Goal: Check status: Check status

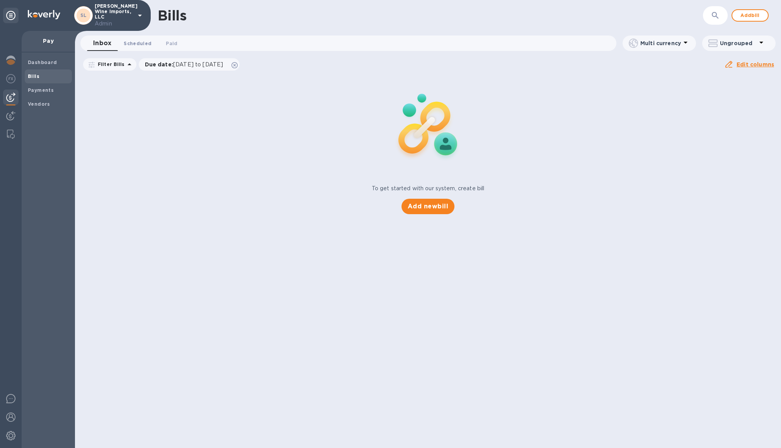
click at [132, 47] on span "Scheduled 0" at bounding box center [138, 43] width 28 height 8
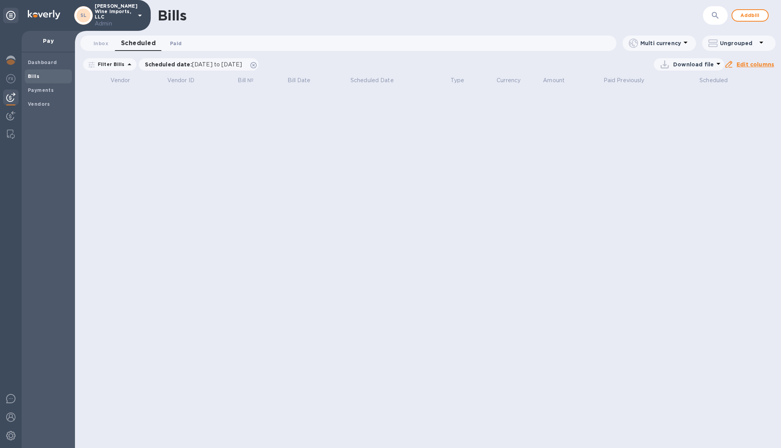
click at [178, 45] on span "Paid 0" at bounding box center [176, 43] width 12 height 8
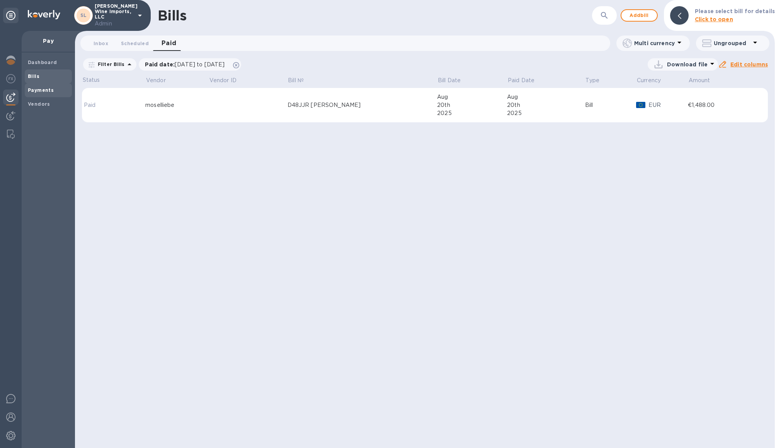
click at [44, 88] on b "Payments" at bounding box center [41, 90] width 26 height 6
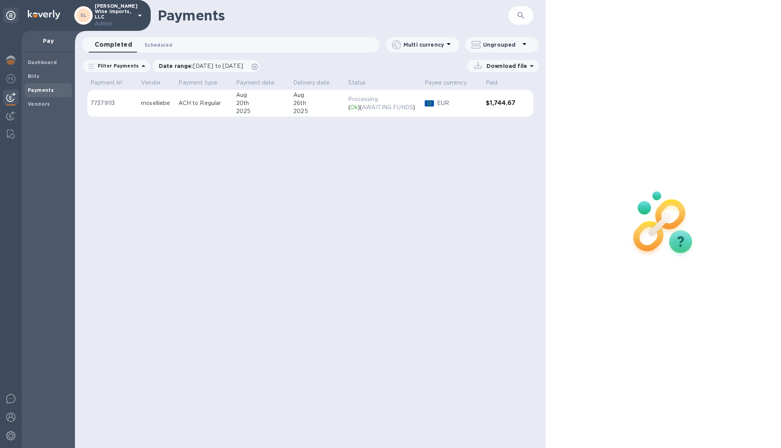
click at [166, 48] on span "Scheduled 0" at bounding box center [158, 45] width 28 height 8
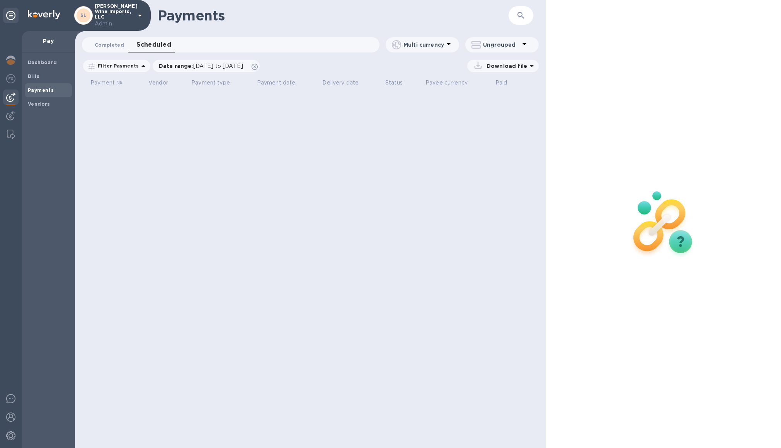
click at [119, 45] on span "Completed 0" at bounding box center [109, 45] width 29 height 8
click at [39, 59] on span "Dashboard" at bounding box center [42, 63] width 29 height 8
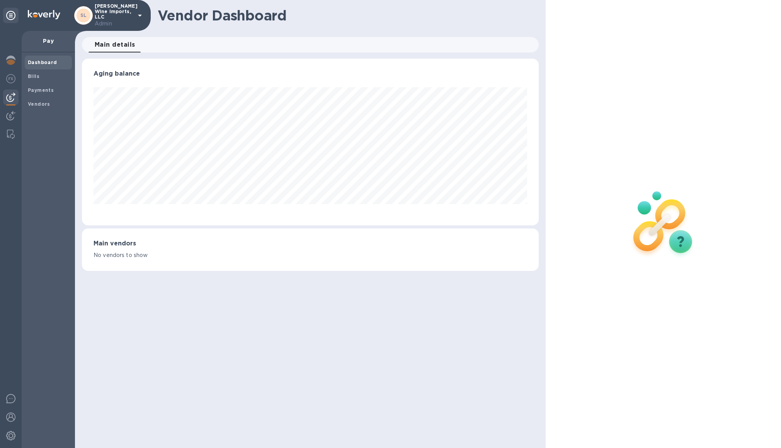
scroll to position [167, 457]
click at [33, 77] on b "Bills" at bounding box center [34, 76] width 12 height 6
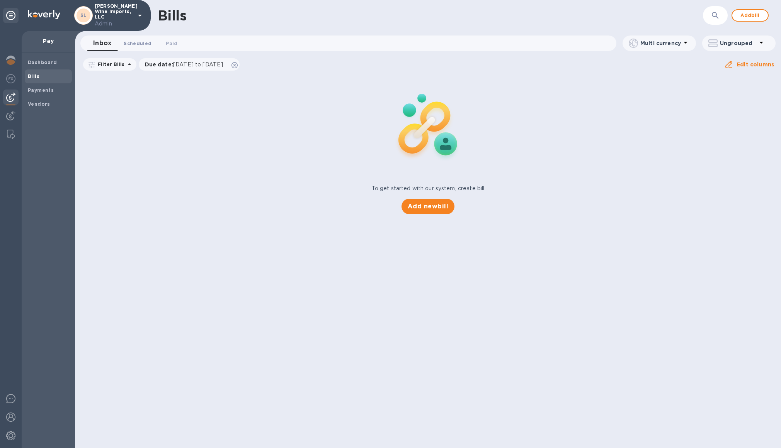
click at [140, 48] on button "Scheduled 0" at bounding box center [137, 43] width 40 height 15
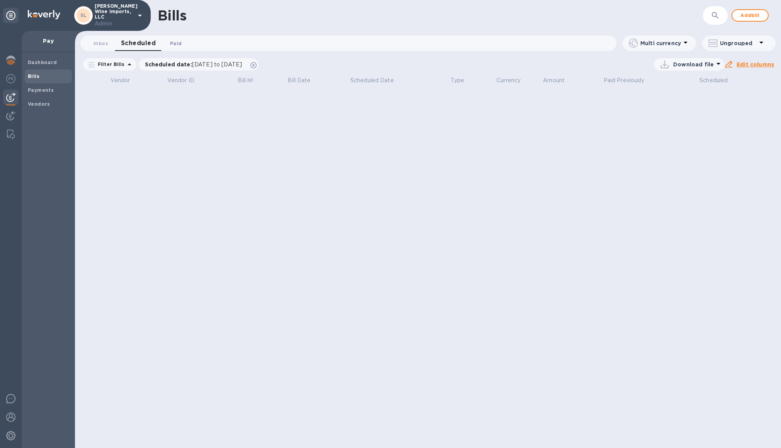
click at [175, 42] on span "Paid 0" at bounding box center [176, 43] width 12 height 8
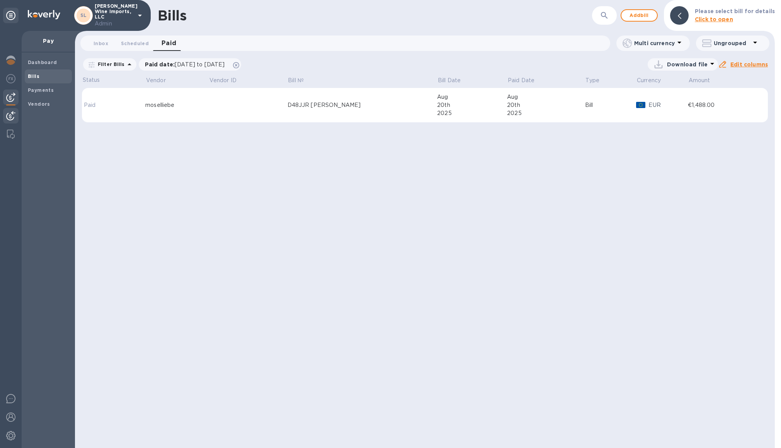
click at [8, 114] on img at bounding box center [10, 115] width 9 height 9
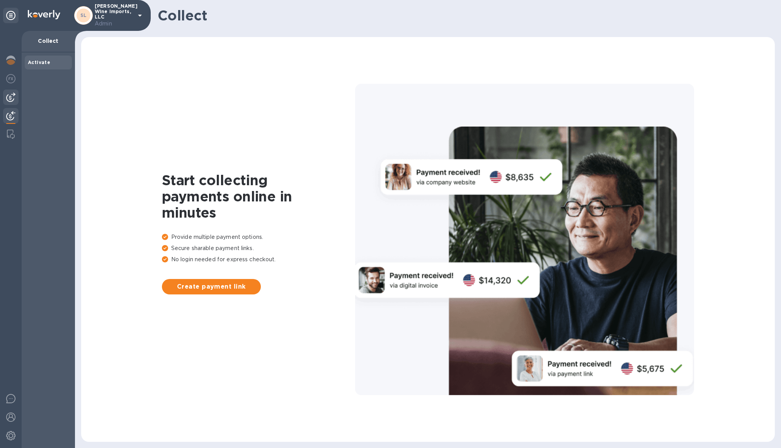
click at [12, 96] on img at bounding box center [10, 97] width 9 height 9
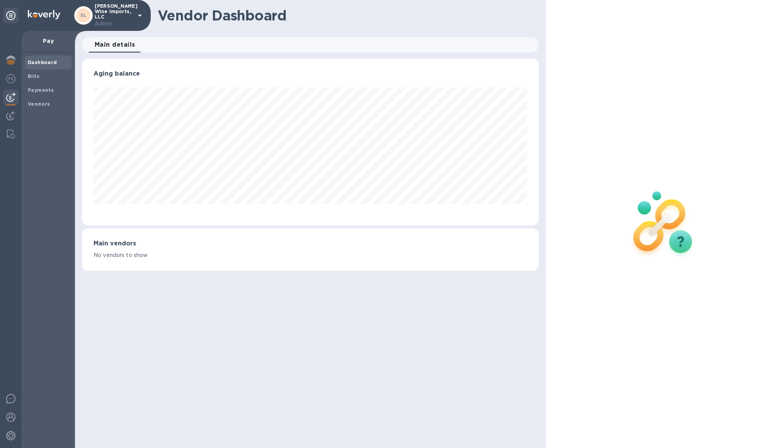
scroll to position [167, 457]
click at [28, 76] on b "Bills" at bounding box center [34, 76] width 12 height 6
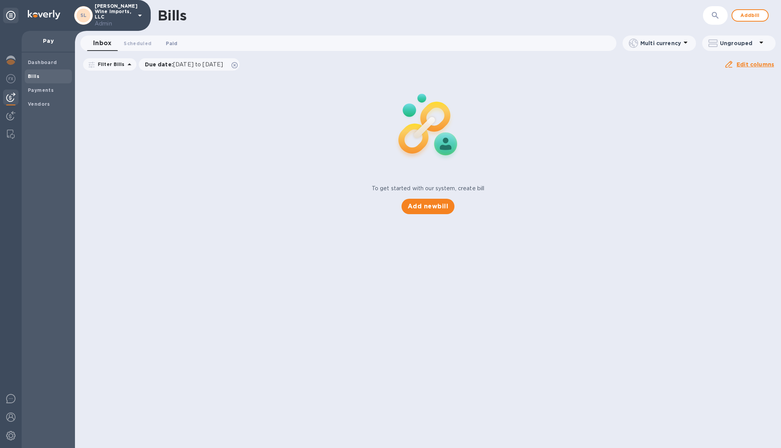
click at [179, 40] on button "Paid 0" at bounding box center [172, 43] width 28 height 15
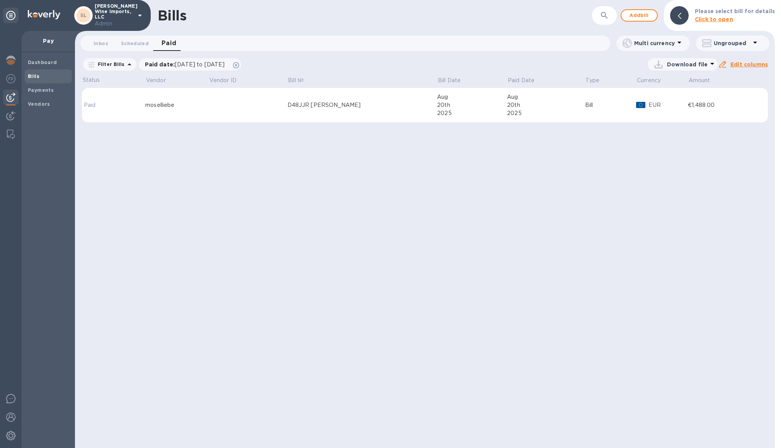
click at [209, 104] on div "moselliebe" at bounding box center [176, 105] width 63 height 8
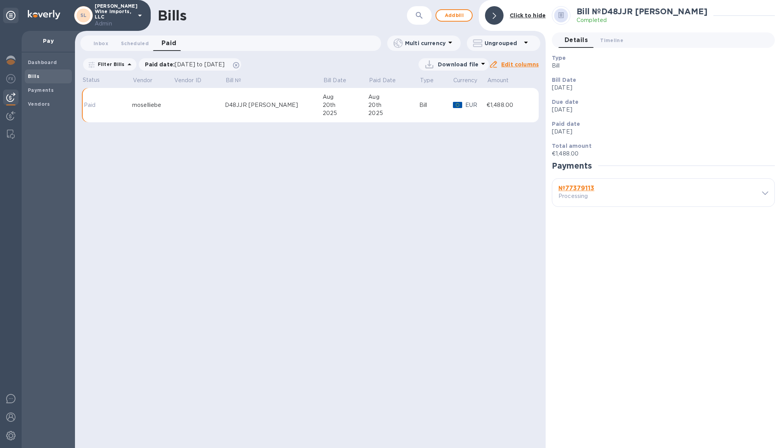
click at [578, 188] on b "№ 77379113" at bounding box center [576, 188] width 36 height 7
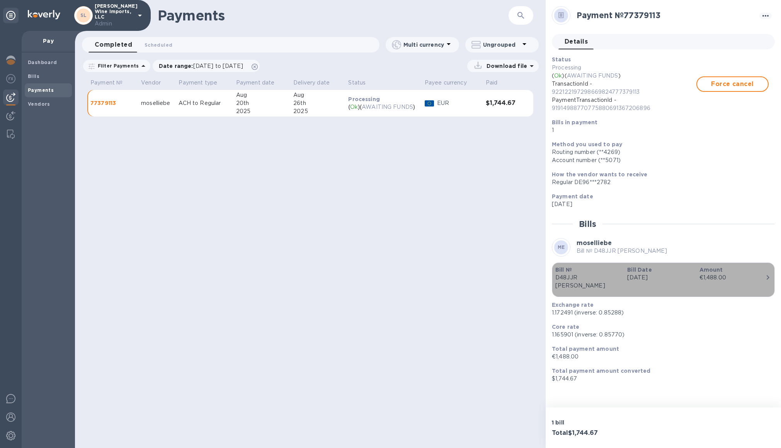
click at [633, 279] on p "[DATE]" at bounding box center [660, 278] width 66 height 8
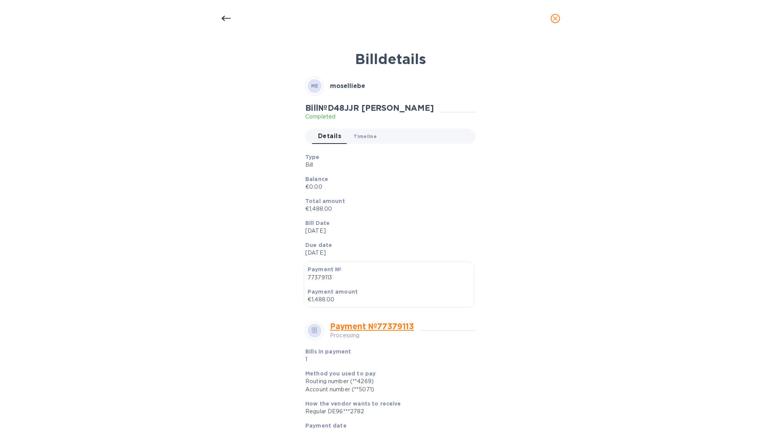
click at [365, 136] on span "Timeline 0" at bounding box center [364, 136] width 23 height 8
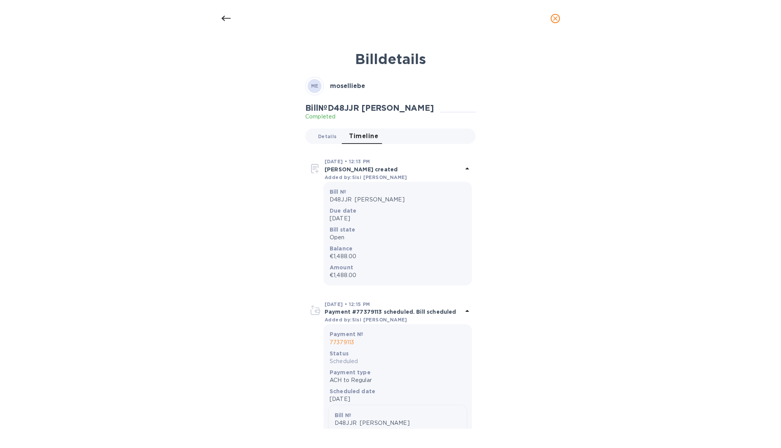
click at [335, 140] on button "Details 0" at bounding box center [327, 136] width 31 height 15
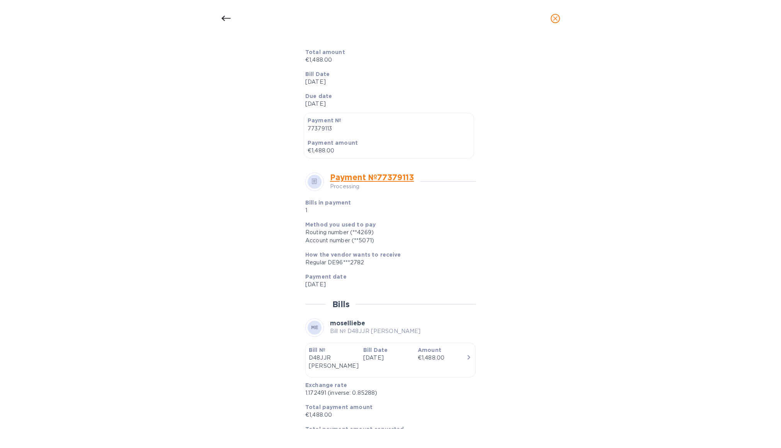
scroll to position [166, 0]
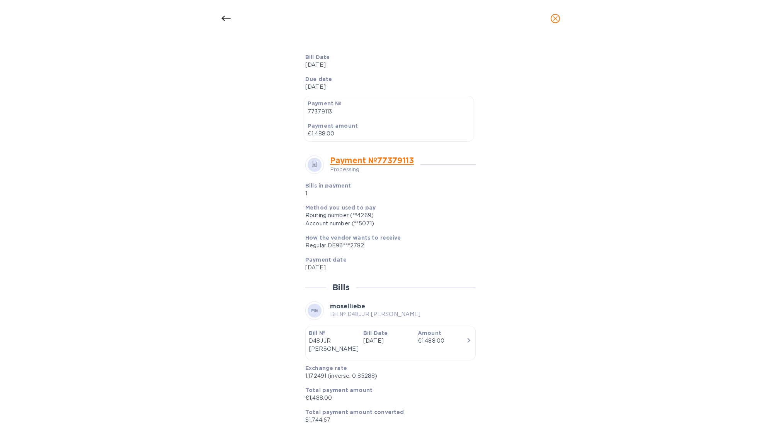
click at [226, 20] on icon at bounding box center [225, 18] width 9 height 9
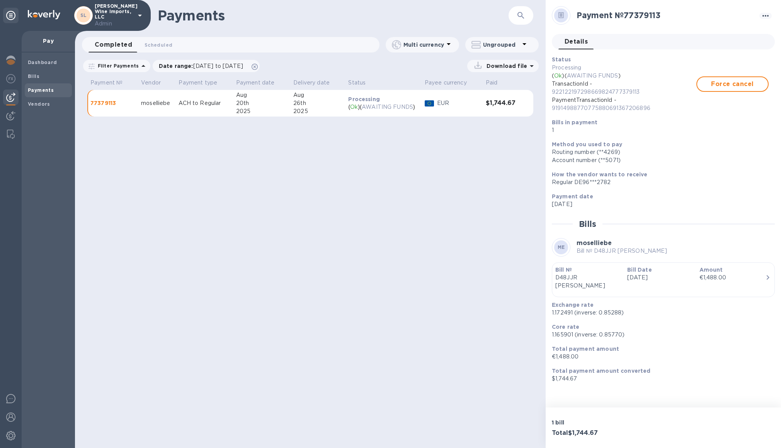
scroll to position [147, 0]
click at [155, 44] on span "Scheduled 0" at bounding box center [158, 45] width 28 height 8
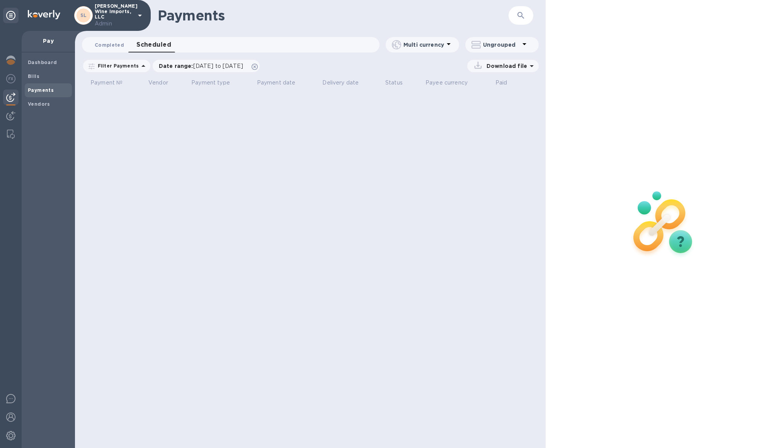
click at [114, 49] on button "Completed 0" at bounding box center [109, 44] width 42 height 15
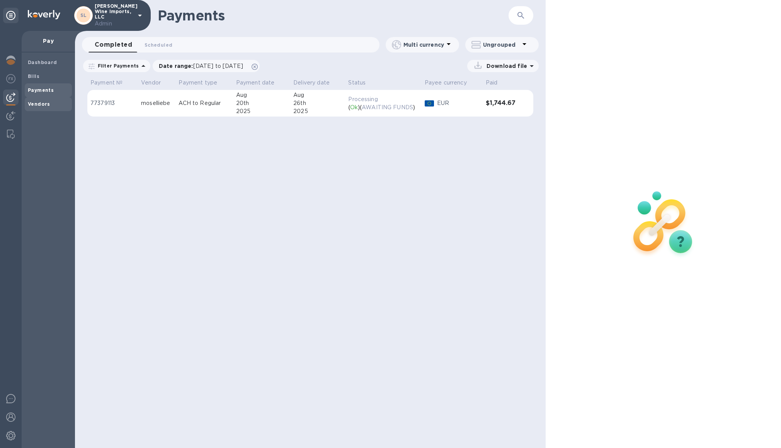
click at [59, 103] on span "Vendors" at bounding box center [48, 104] width 41 height 8
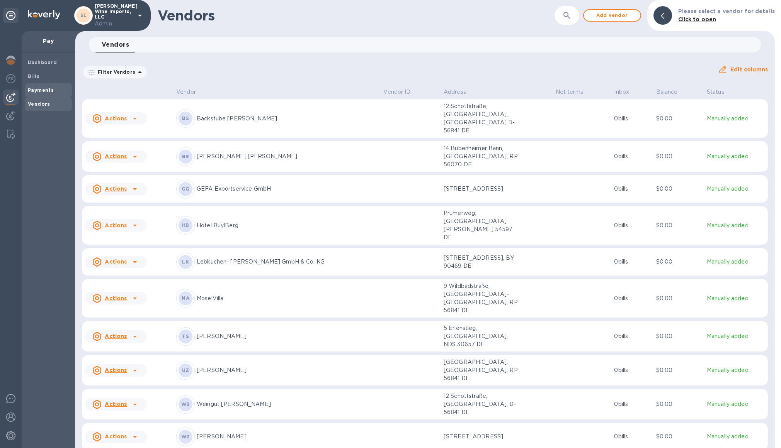
click at [51, 88] on b "Payments" at bounding box center [41, 90] width 26 height 6
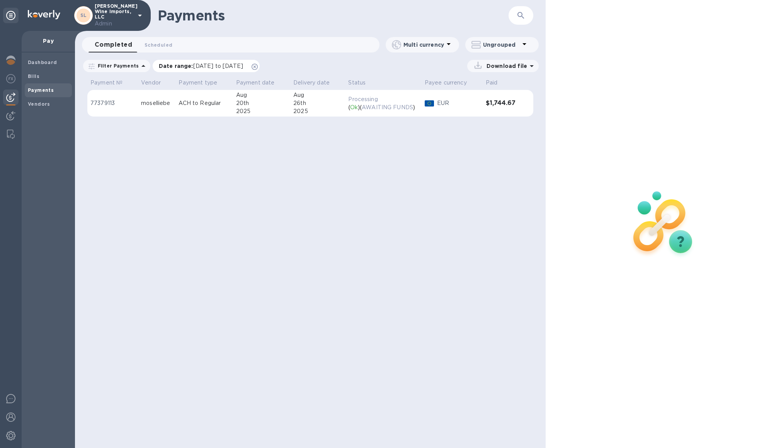
click at [217, 62] on p "Date range : [DATE] to [DATE]" at bounding box center [203, 66] width 88 height 8
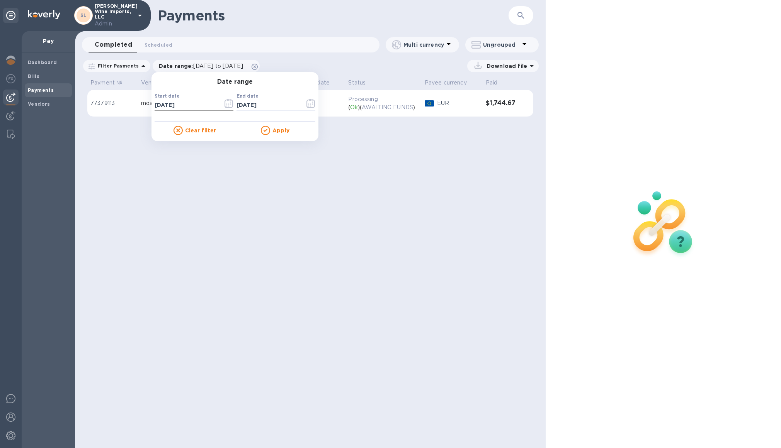
click at [176, 104] on input "[DATE]" at bounding box center [186, 106] width 62 height 12
click at [230, 104] on button "button" at bounding box center [229, 103] width 18 height 19
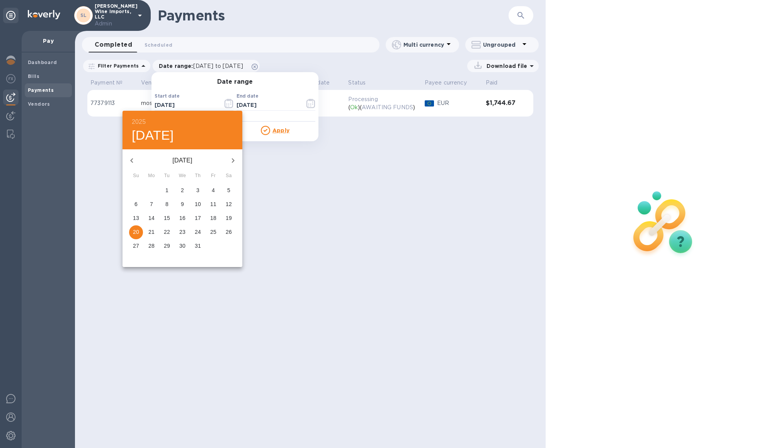
click at [133, 156] on icon "button" at bounding box center [131, 160] width 9 height 9
click at [165, 191] on p "1" at bounding box center [166, 191] width 3 height 8
type input "[DATE]"
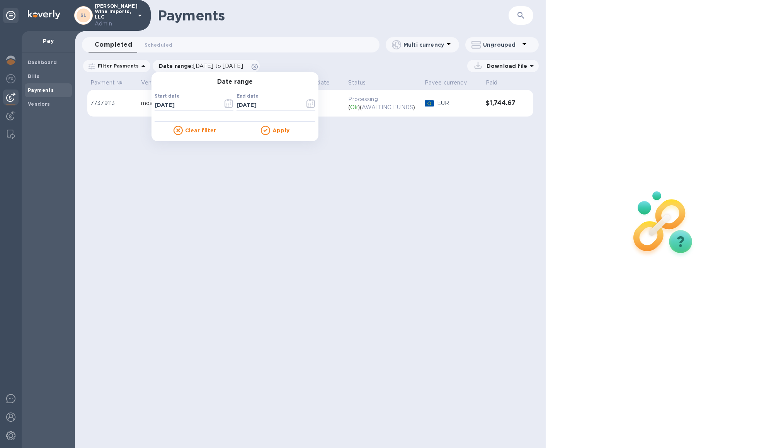
click at [267, 131] on div at bounding box center [267, 130] width 12 height 9
click at [272, 132] on u "Apply" at bounding box center [280, 130] width 17 height 6
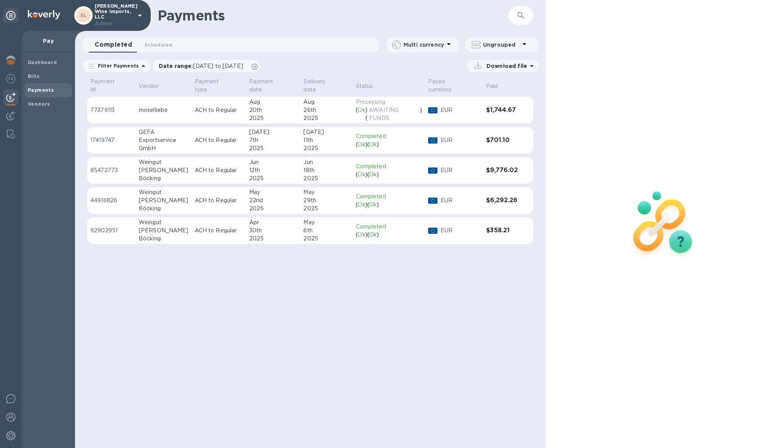
click at [300, 105] on td "[DATE]" at bounding box center [326, 110] width 52 height 27
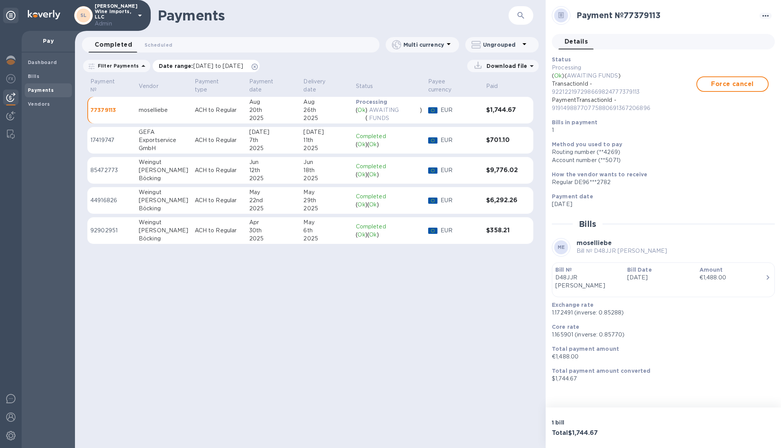
click at [200, 66] on span "[DATE] to [DATE]" at bounding box center [218, 66] width 50 height 6
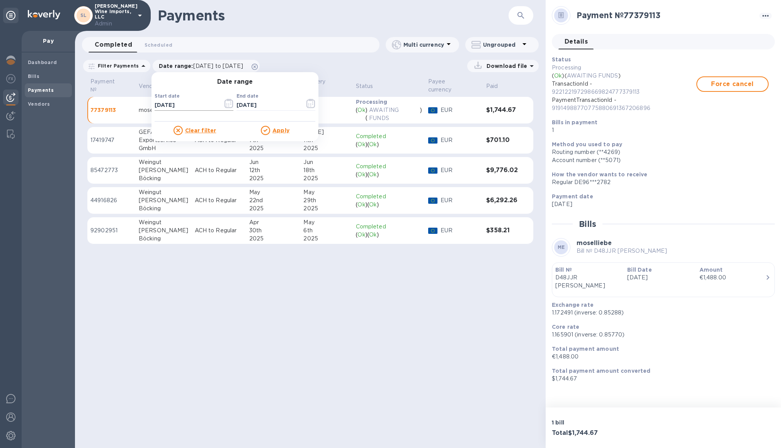
click at [227, 106] on icon "button" at bounding box center [228, 103] width 9 height 9
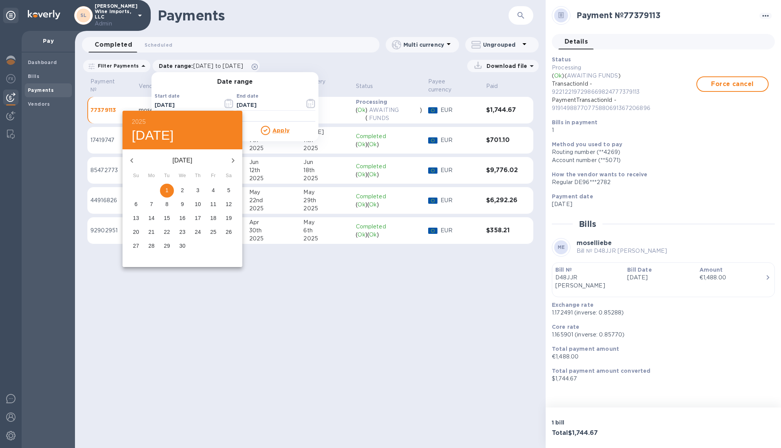
click at [131, 160] on icon "button" at bounding box center [131, 160] width 3 height 5
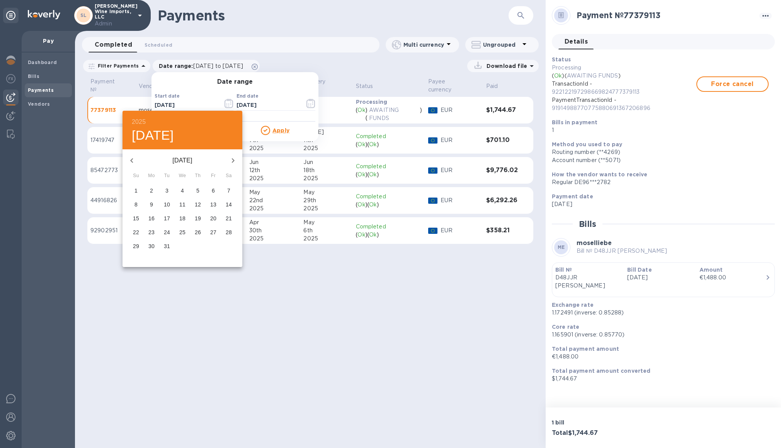
click at [131, 160] on icon "button" at bounding box center [131, 160] width 3 height 5
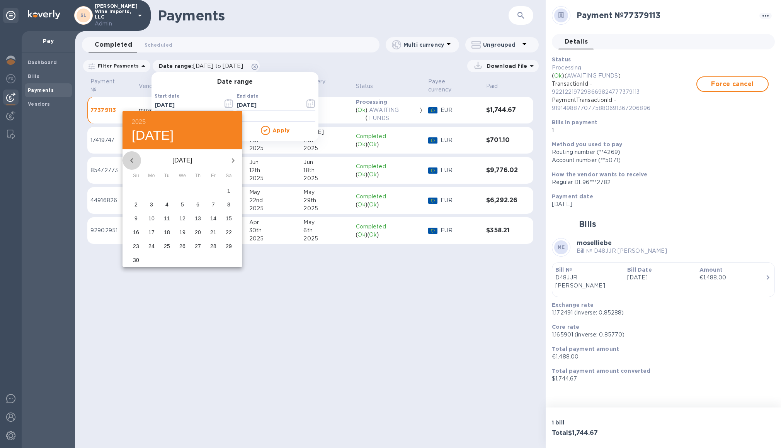
click at [131, 160] on icon "button" at bounding box center [131, 160] width 3 height 5
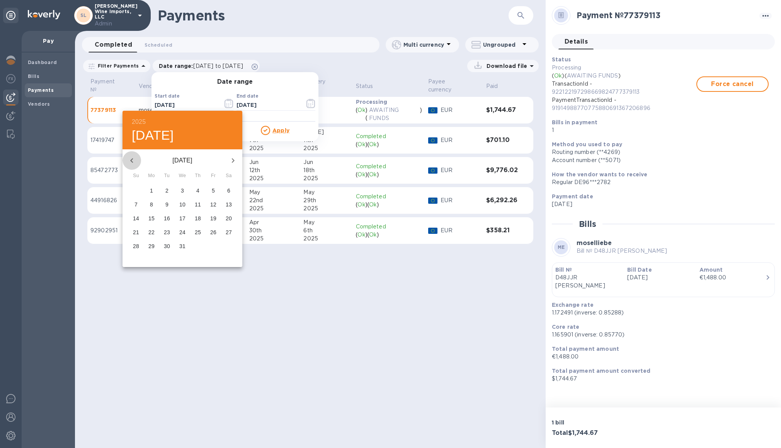
click at [131, 160] on icon "button" at bounding box center [131, 160] width 3 height 5
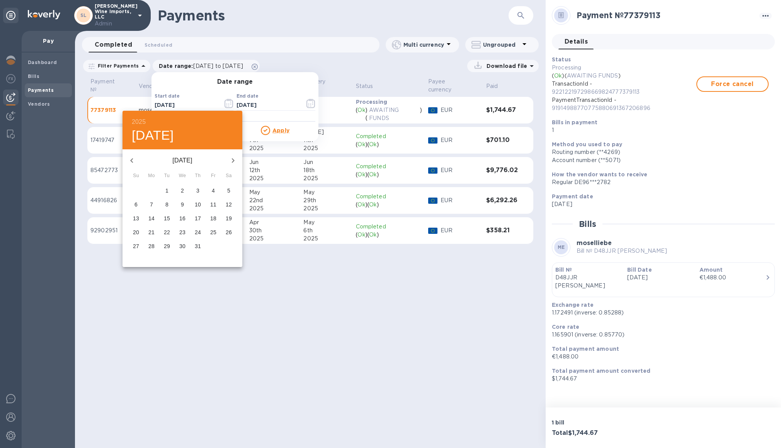
click at [131, 160] on icon "button" at bounding box center [131, 160] width 3 height 5
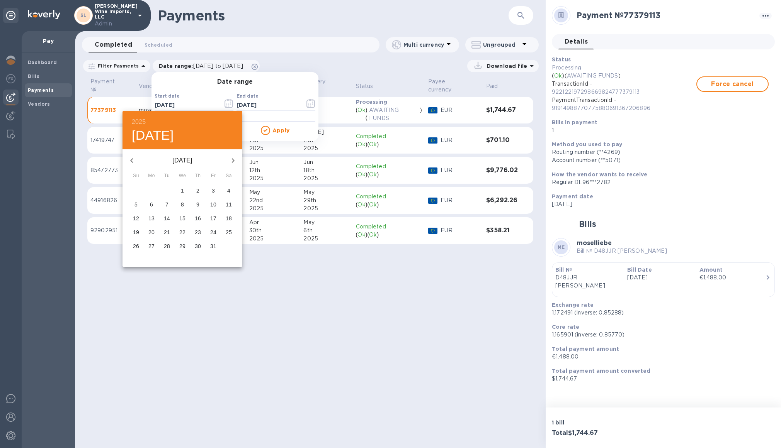
click at [131, 160] on icon "button" at bounding box center [131, 160] width 3 height 5
click at [197, 191] on p "1" at bounding box center [197, 191] width 3 height 8
type input "[DATE]"
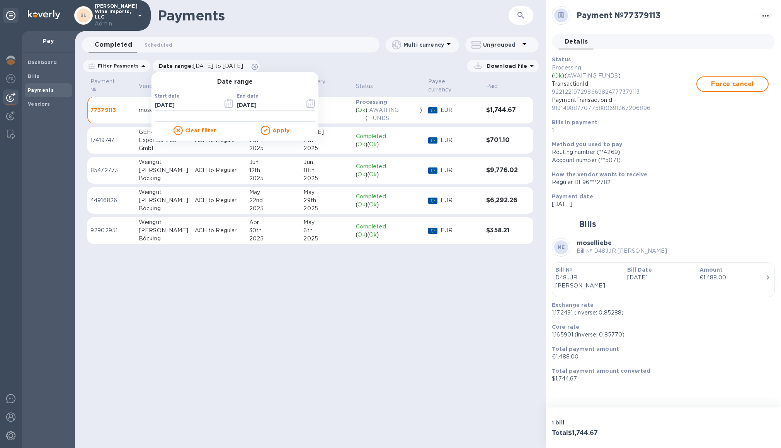
click at [266, 130] on icon at bounding box center [265, 130] width 9 height 9
click at [272, 131] on u "Apply" at bounding box center [280, 130] width 17 height 6
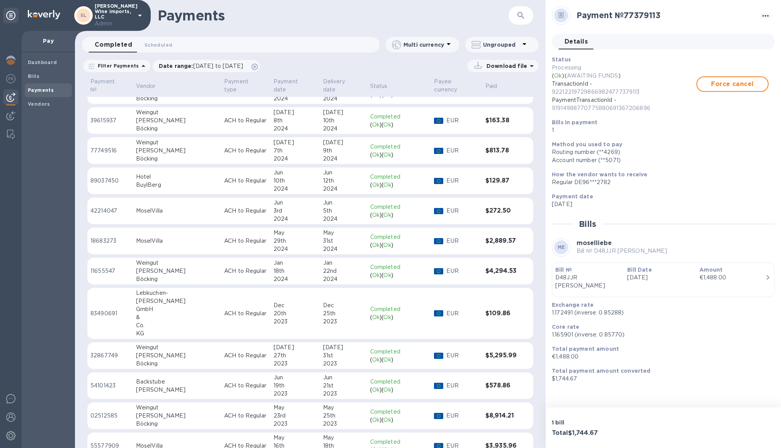
scroll to position [452, 0]
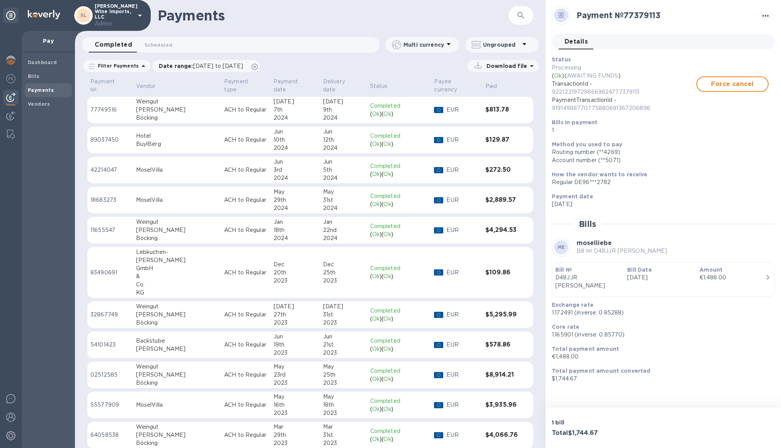
click at [156, 401] on div "MoselVilla" at bounding box center [177, 405] width 82 height 8
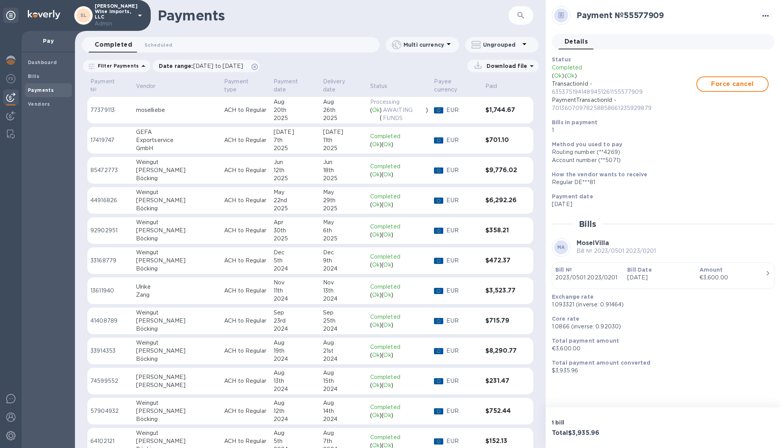
click at [164, 109] on td "moselliebe" at bounding box center [177, 110] width 88 height 27
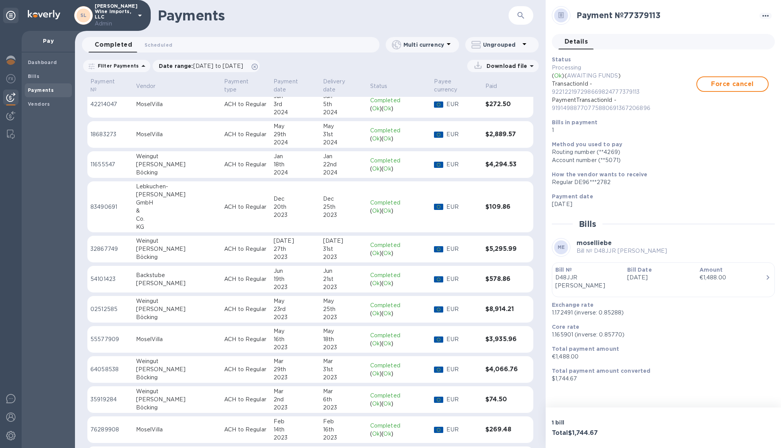
scroll to position [521, 0]
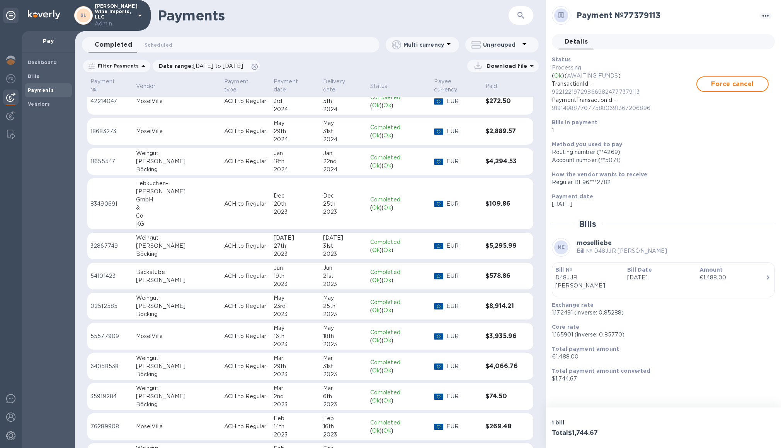
click at [158, 128] on div "MoselVilla" at bounding box center [177, 131] width 82 height 8
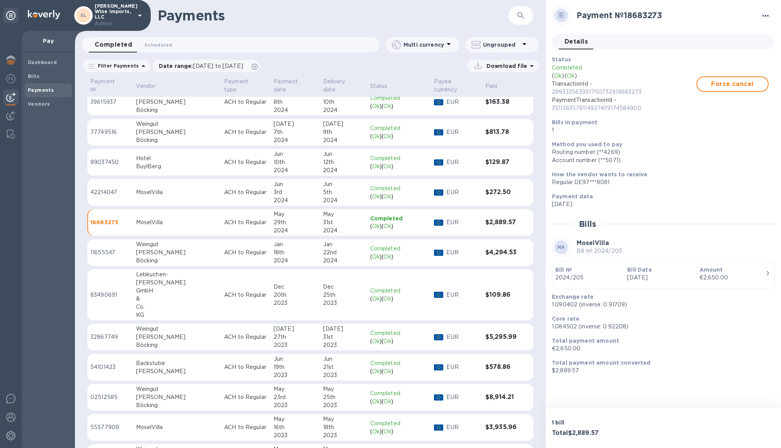
scroll to position [430, 0]
click at [162, 189] on div "MoselVilla" at bounding box center [177, 193] width 82 height 8
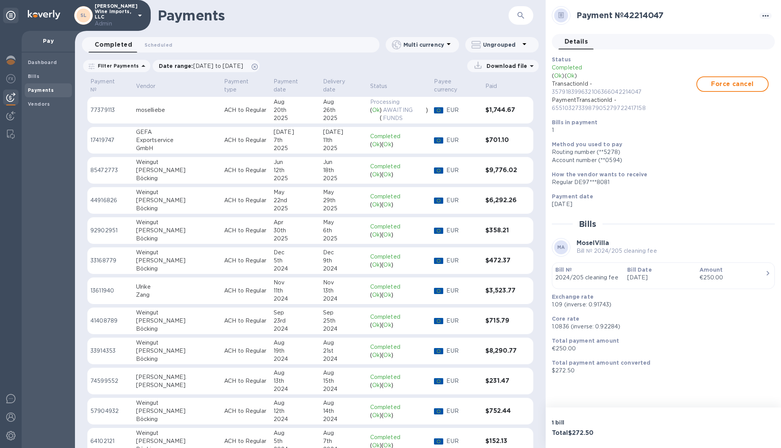
click at [149, 98] on td "moselliebe" at bounding box center [177, 110] width 88 height 27
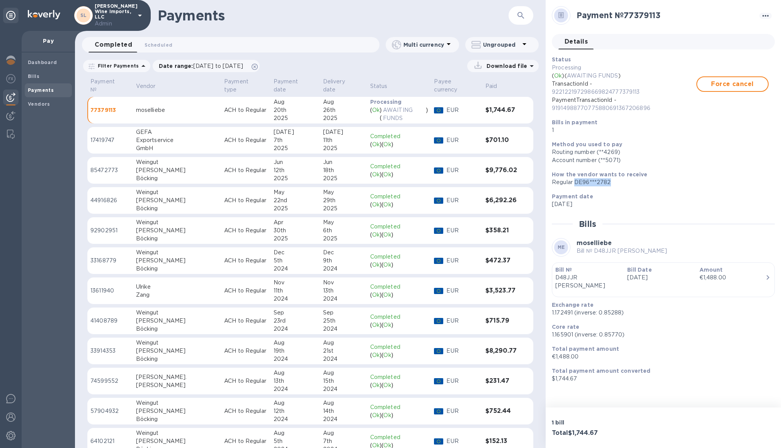
drag, startPoint x: 574, startPoint y: 182, endPoint x: 617, endPoint y: 185, distance: 42.2
click at [617, 185] on div "Regular DE96***2782" at bounding box center [660, 182] width 217 height 8
click at [52, 102] on span "Vendors" at bounding box center [48, 104] width 41 height 8
